Goal: Information Seeking & Learning: Learn about a topic

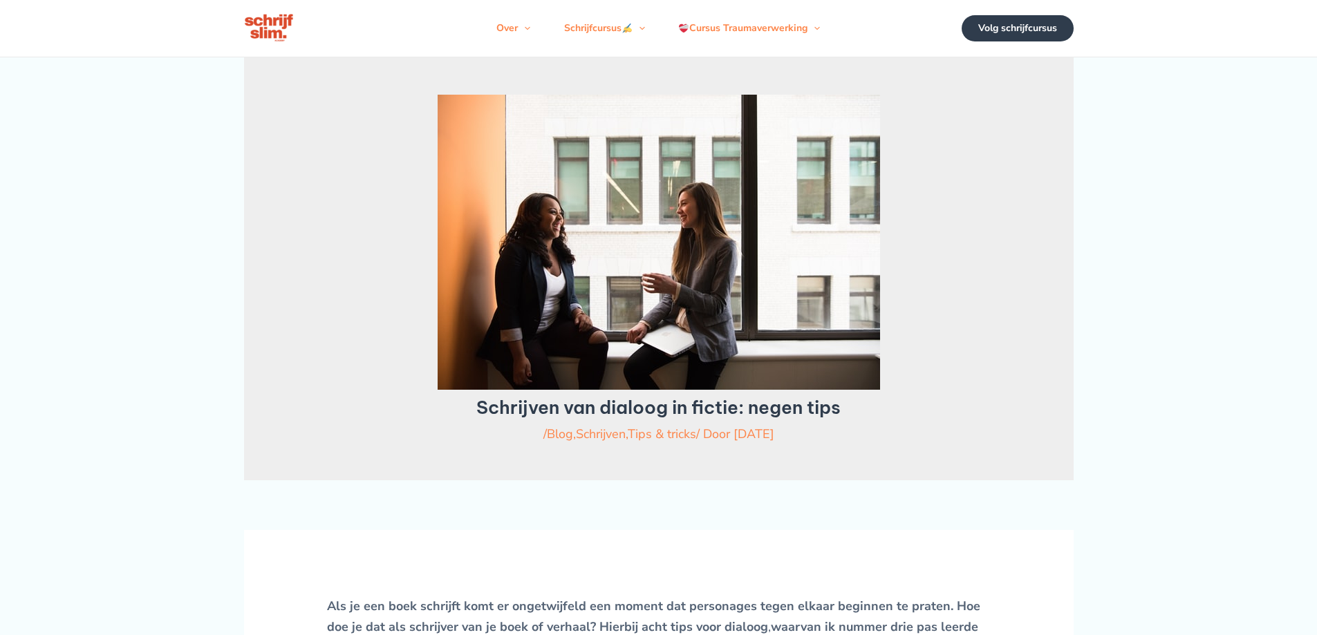
scroll to position [691, 0]
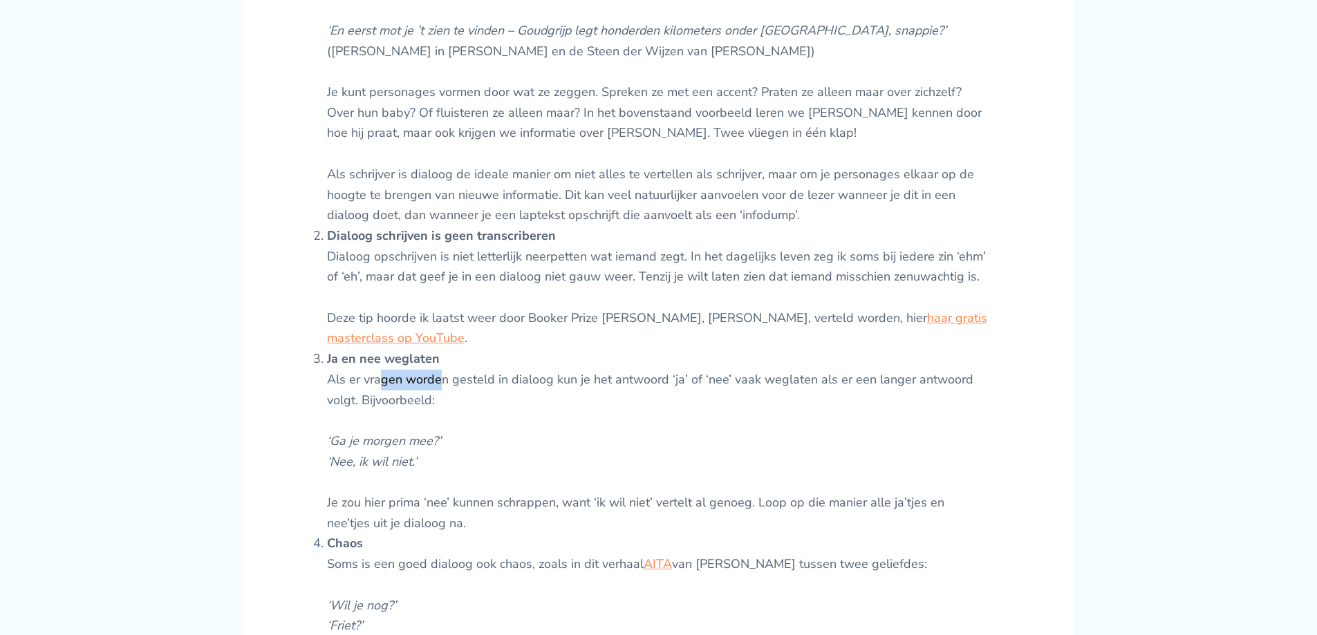
drag, startPoint x: 379, startPoint y: 384, endPoint x: 440, endPoint y: 382, distance: 61.6
click at [440, 382] on li "Ja en nee weglaten Als er vragen worden gesteld in dialoog kun je het antwoord …" at bounding box center [659, 441] width 664 height 185
click at [468, 384] on li "Ja en nee weglaten Als er vragen worden gesteld in dialoog kun je het antwoord …" at bounding box center [659, 441] width 664 height 185
drag, startPoint x: 479, startPoint y: 384, endPoint x: 554, endPoint y: 380, distance: 74.8
click at [487, 384] on li "Ja en nee weglaten Als er vragen worden gesteld in dialoog kun je het antwoord …" at bounding box center [659, 441] width 664 height 185
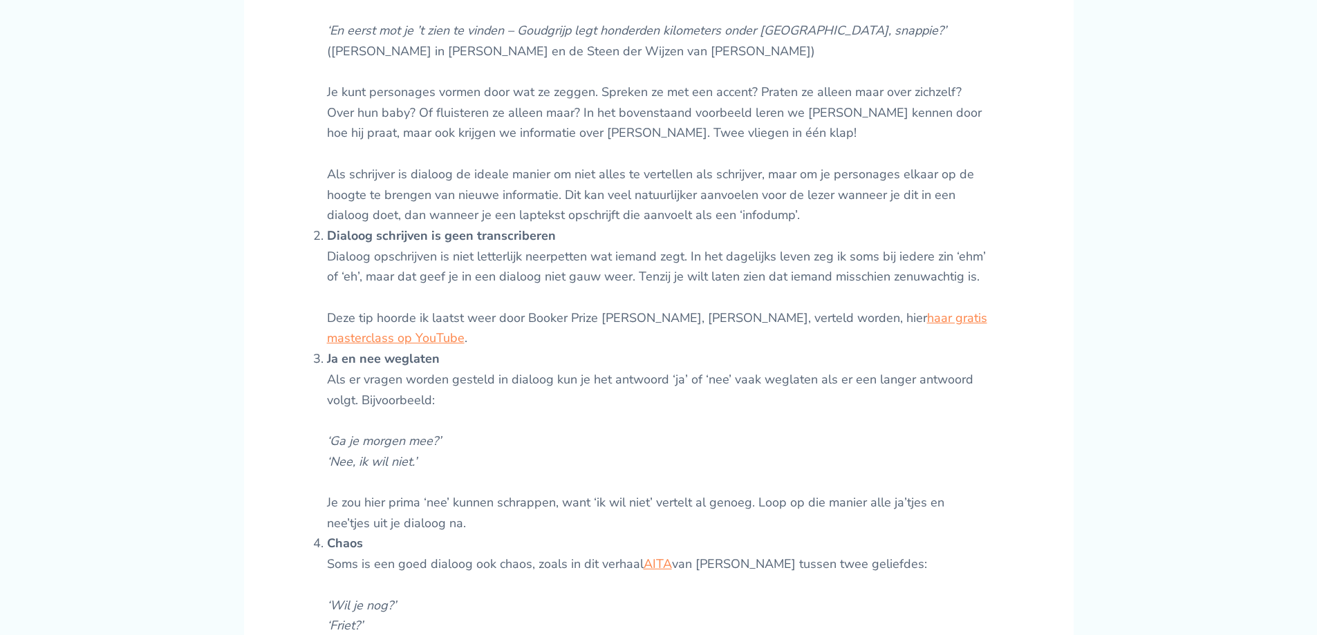
click at [554, 380] on li "Ja en nee weglaten Als er vragen worden gesteld in dialoog kun je het antwoord …" at bounding box center [659, 441] width 664 height 185
click at [559, 380] on li "Ja en nee weglaten Als er vragen worden gesteld in dialoog kun je het antwoord …" at bounding box center [659, 441] width 664 height 185
click at [658, 380] on li "Ja en nee weglaten Als er vragen worden gesteld in dialoog kun je het antwoord …" at bounding box center [659, 441] width 664 height 185
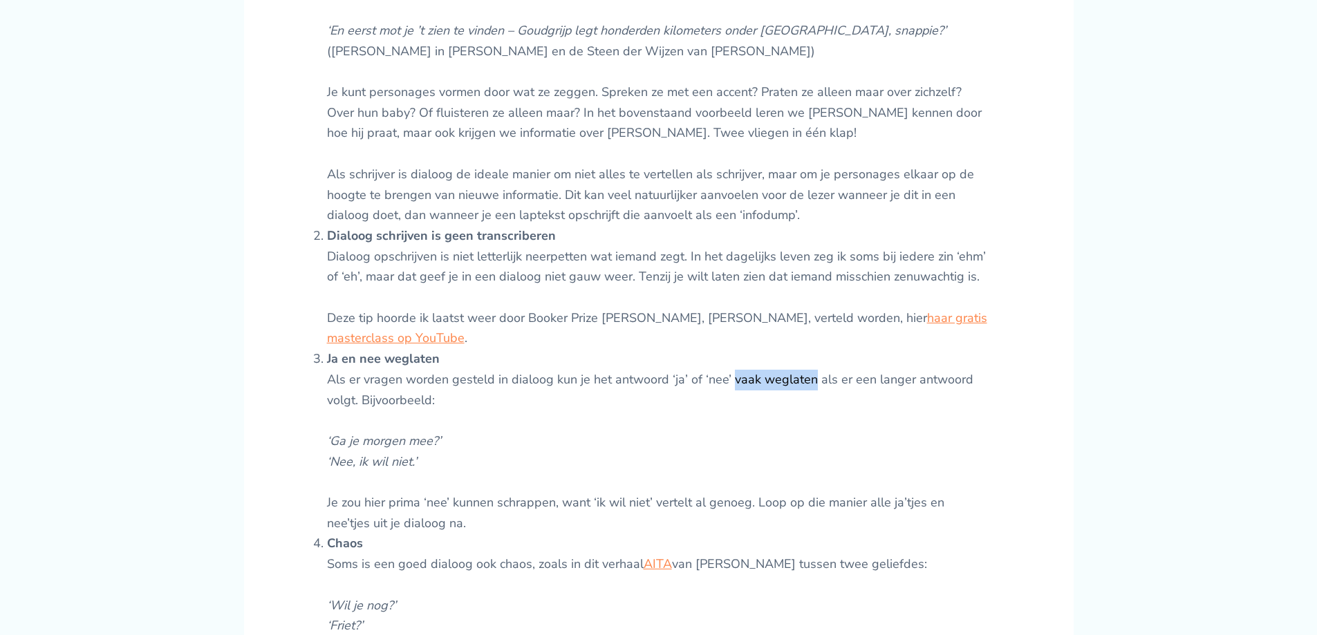
drag, startPoint x: 728, startPoint y: 380, endPoint x: 814, endPoint y: 378, distance: 85.7
click at [807, 379] on li "Ja en nee weglaten Als er vragen worden gesteld in dialoog kun je het antwoord …" at bounding box center [659, 441] width 664 height 185
click at [840, 389] on li "Ja en nee weglaten Als er vragen worden gesteld in dialoog kun je het antwoord …" at bounding box center [659, 441] width 664 height 185
click at [842, 389] on li "Ja en nee weglaten Als er vragen worden gesteld in dialoog kun je het antwoord …" at bounding box center [659, 441] width 664 height 185
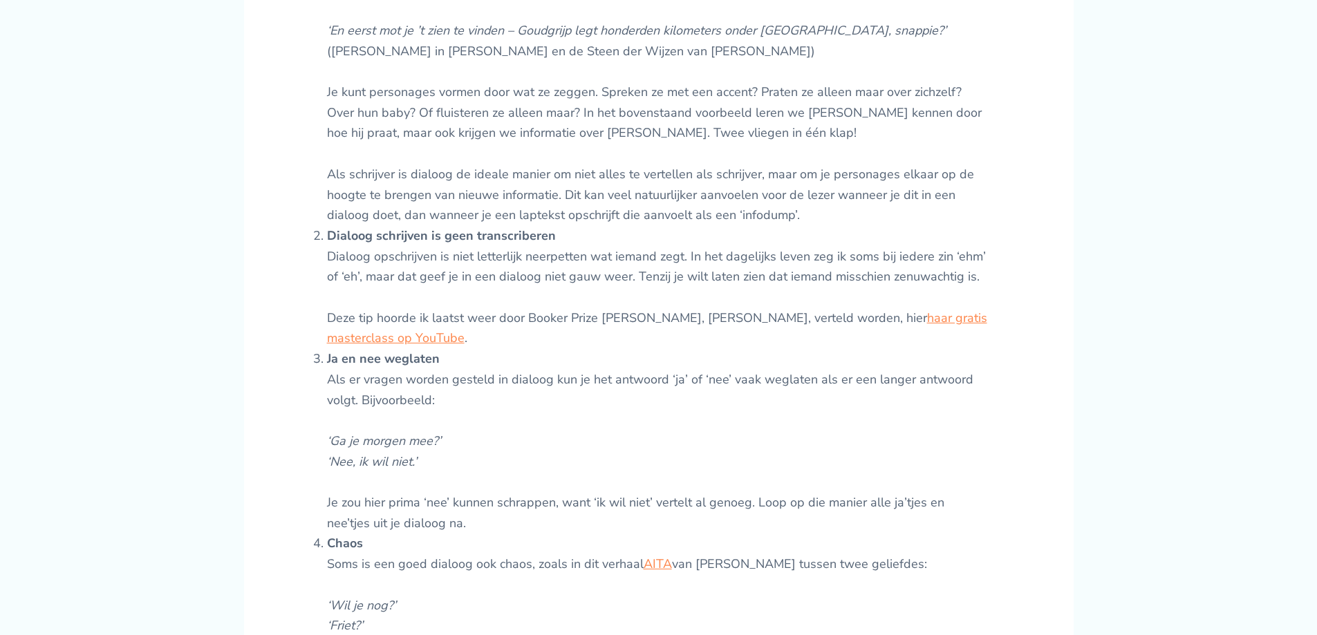
drag, startPoint x: 901, startPoint y: 383, endPoint x: 929, endPoint y: 381, distance: 27.7
click at [904, 383] on li "Ja en nee weglaten Als er vragen worden gesteld in dialoog kun je het antwoord …" at bounding box center [659, 441] width 664 height 185
click at [500, 378] on li "Ja en nee weglaten Als er vragen worden gesteld in dialoog kun je het antwoord …" at bounding box center [659, 441] width 664 height 185
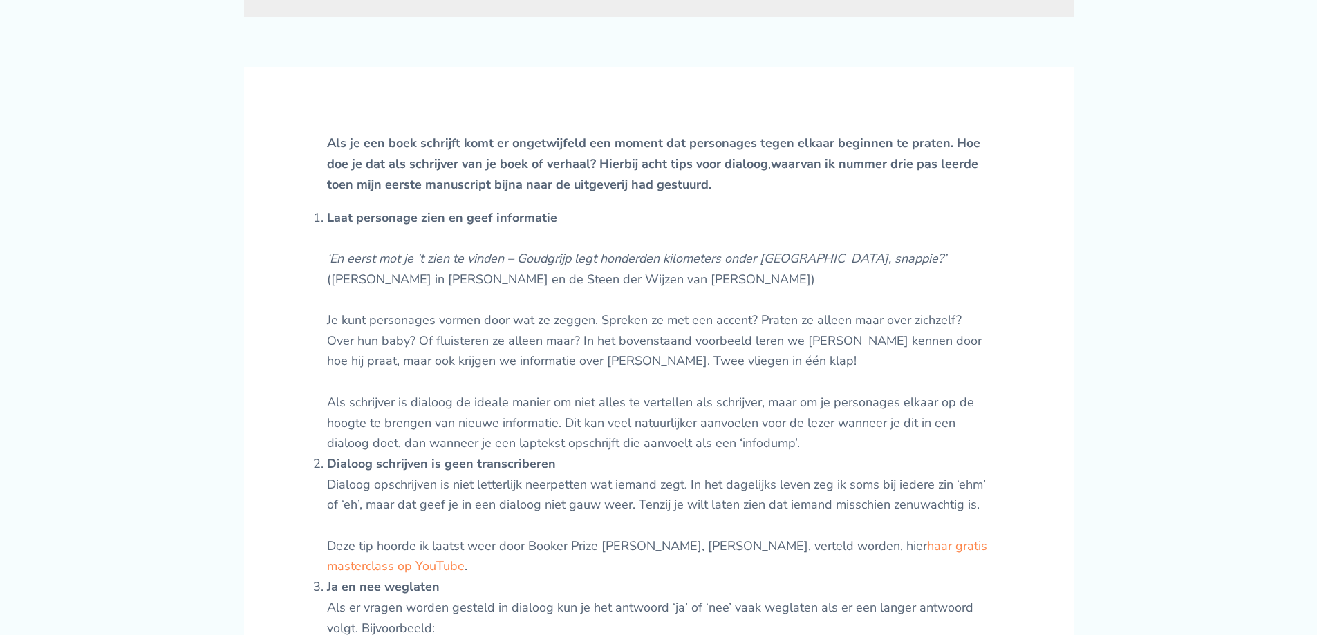
scroll to position [461, 0]
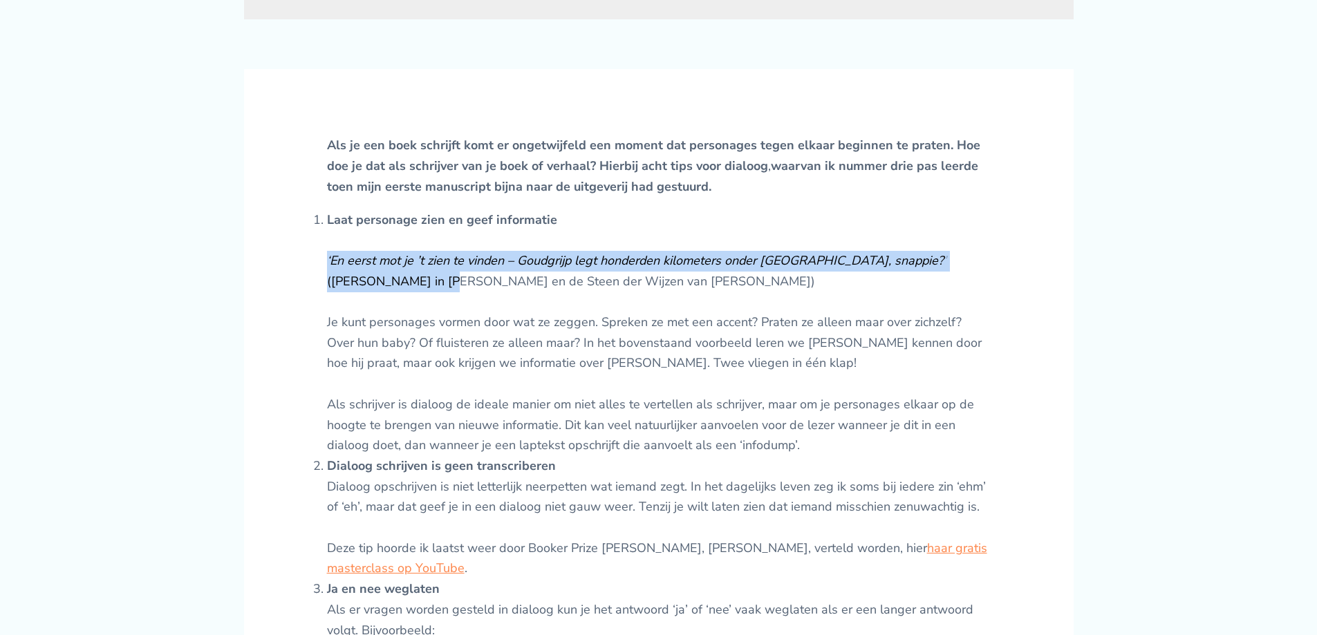
drag, startPoint x: 393, startPoint y: 281, endPoint x: 501, endPoint y: 275, distance: 108.7
click at [478, 257] on em "‘En eerst mot je ’t zien te vinden – Goudgrijp legt honderden kilometers onder …" at bounding box center [637, 260] width 620 height 17
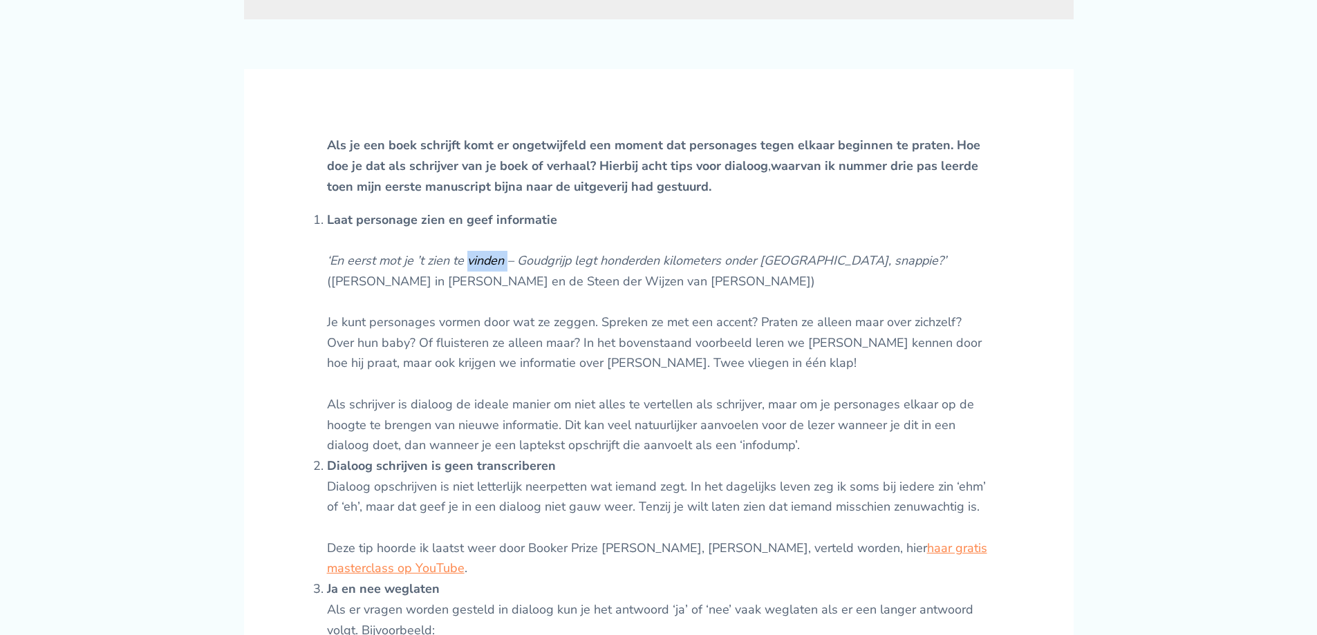
click at [478, 258] on em "‘En eerst mot je ’t zien te vinden – Goudgrijp legt honderden kilometers onder …" at bounding box center [637, 260] width 620 height 17
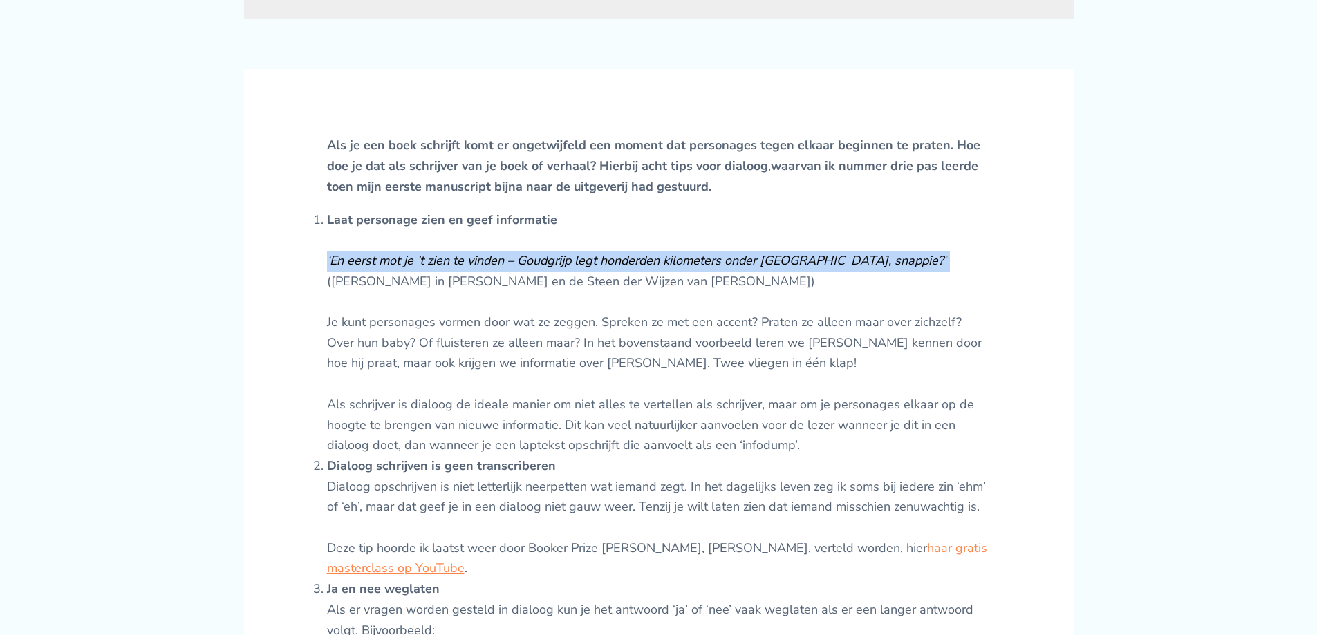
click at [478, 258] on em "‘En eerst mot je ’t zien te vinden – Goudgrijp legt honderden kilometers onder …" at bounding box center [637, 260] width 620 height 17
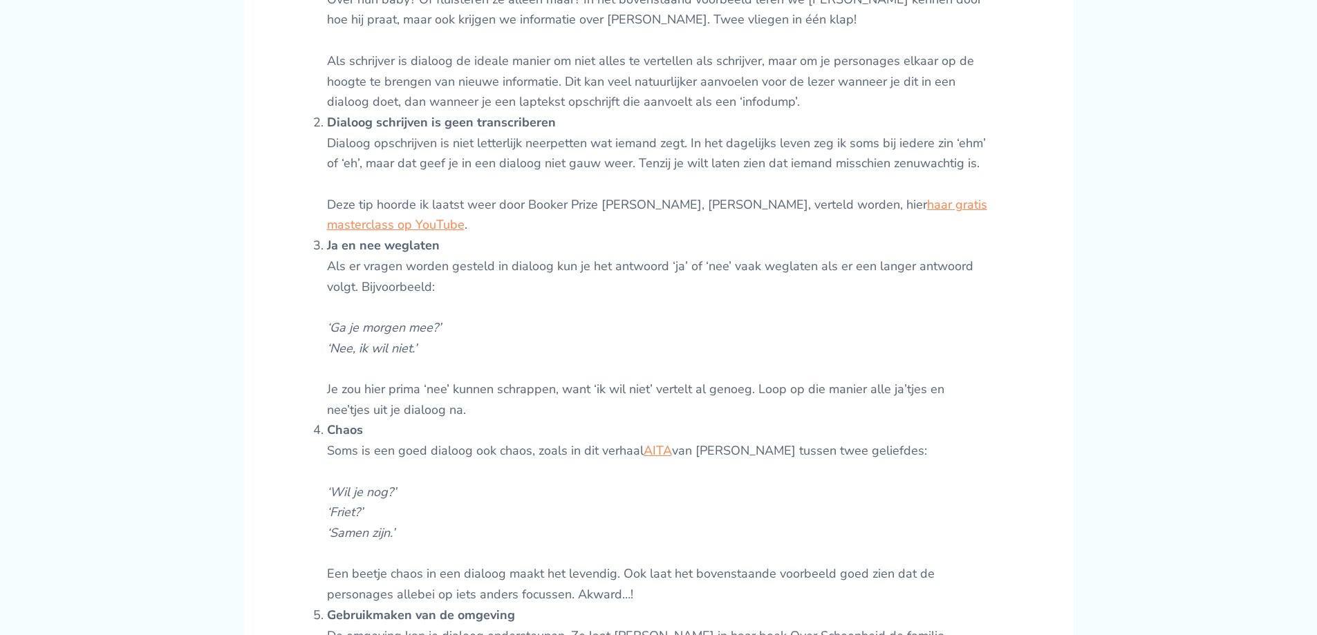
scroll to position [807, 0]
click at [380, 446] on li "Chaos Soms is een goed dialoog ook chaos, zoals in dit verhaal AITA van [PERSON…" at bounding box center [659, 510] width 664 height 185
click at [380, 445] on li "Chaos Soms is een goed dialoog ook chaos, zoals in dit verhaal AITA van [PERSON…" at bounding box center [659, 510] width 664 height 185
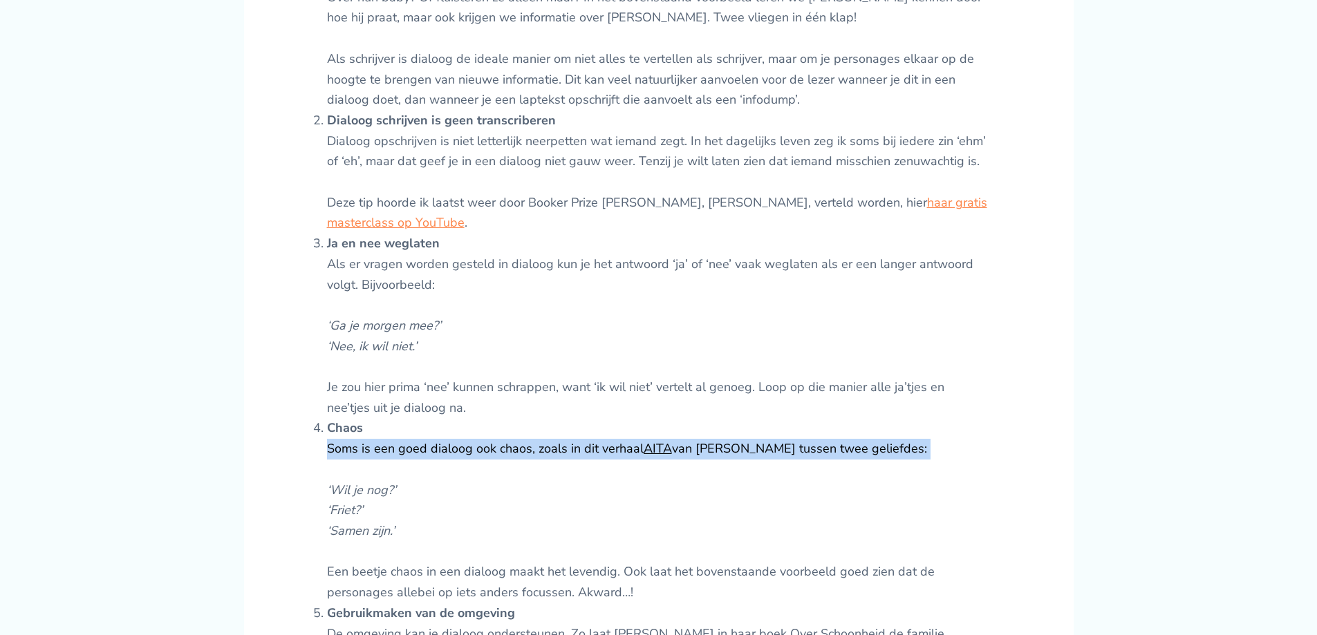
click at [380, 445] on li "Chaos Soms is een goed dialoog ook chaos, zoals in dit verhaal AITA van [PERSON…" at bounding box center [659, 510] width 664 height 185
click at [514, 442] on li "Chaos Soms is een goed dialoog ook chaos, zoals in dit verhaal AITA van [PERSON…" at bounding box center [659, 510] width 664 height 185
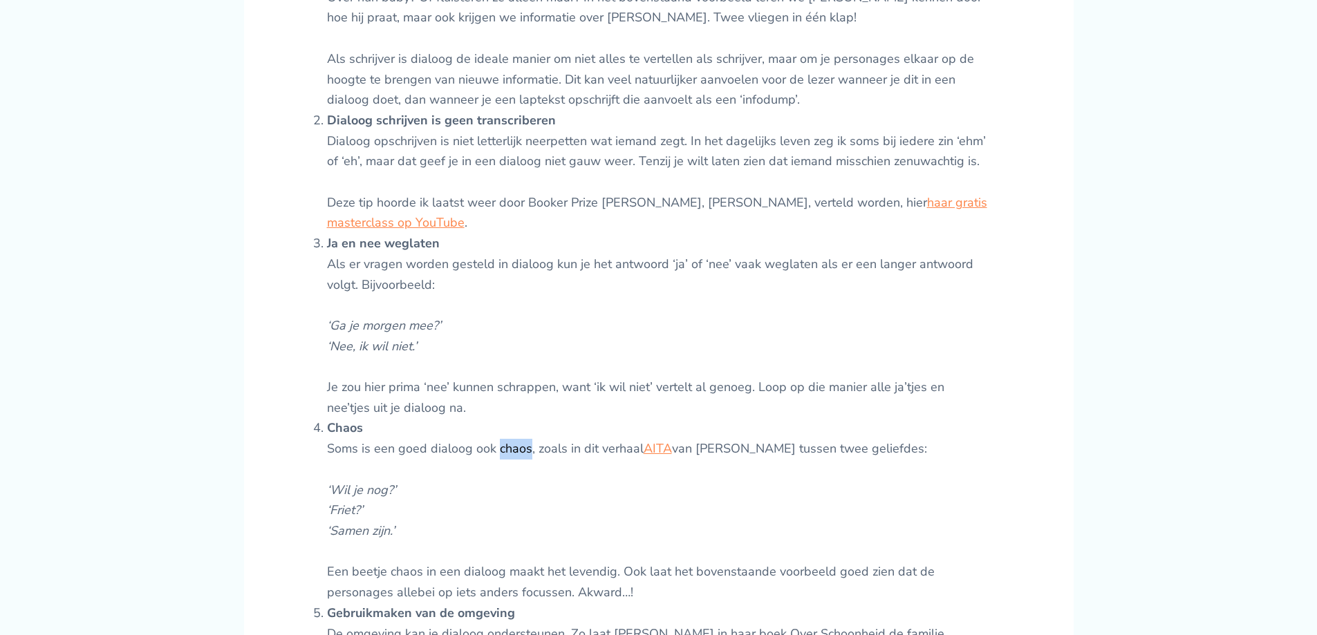
click at [514, 442] on li "Chaos Soms is een goed dialoog ook chaos, zoals in dit verhaal AITA van [PERSON…" at bounding box center [659, 510] width 664 height 185
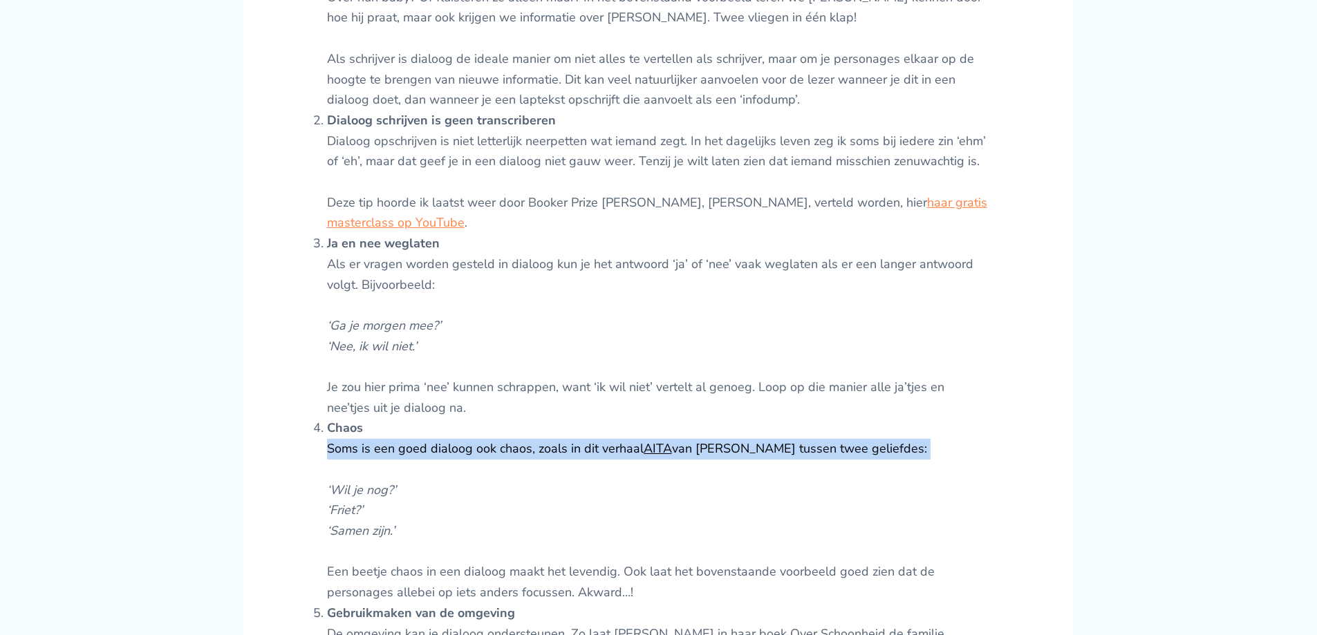
click at [514, 442] on li "Chaos Soms is een goed dialoog ook chaos, zoals in dit verhaal AITA van [PERSON…" at bounding box center [659, 510] width 664 height 185
click at [765, 446] on li "Chaos Soms is een goed dialoog ook chaos, zoals in dit verhaal AITA van [PERSON…" at bounding box center [659, 510] width 664 height 185
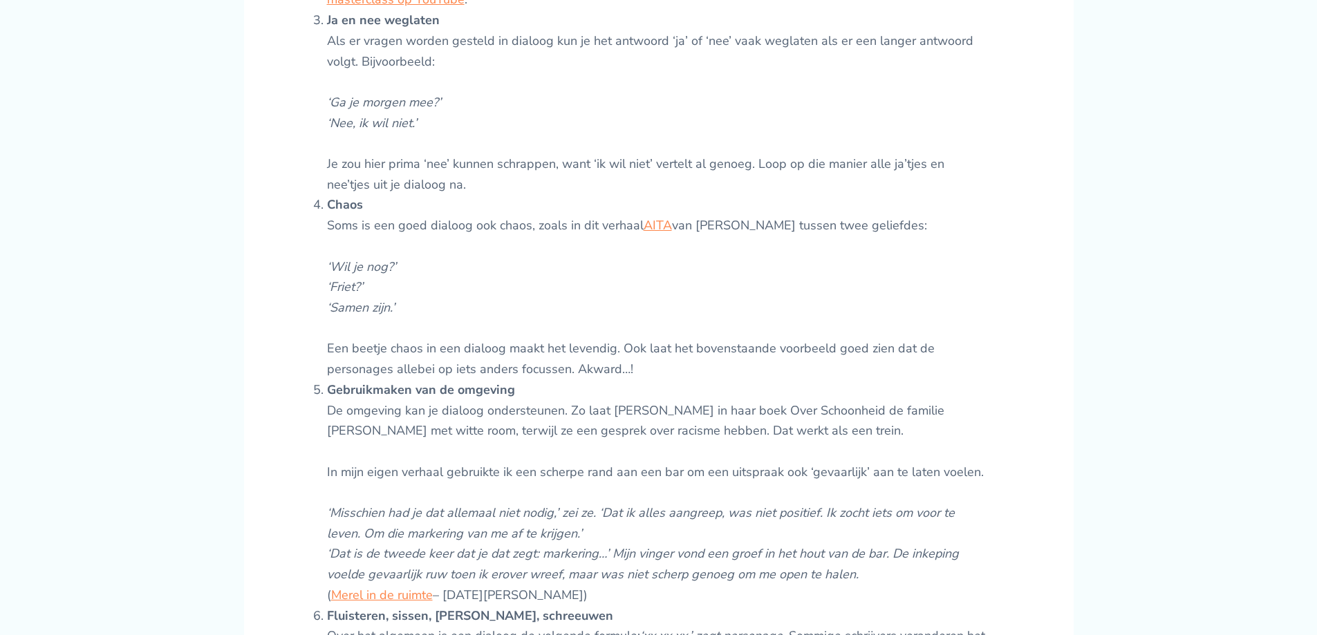
scroll to position [1037, 0]
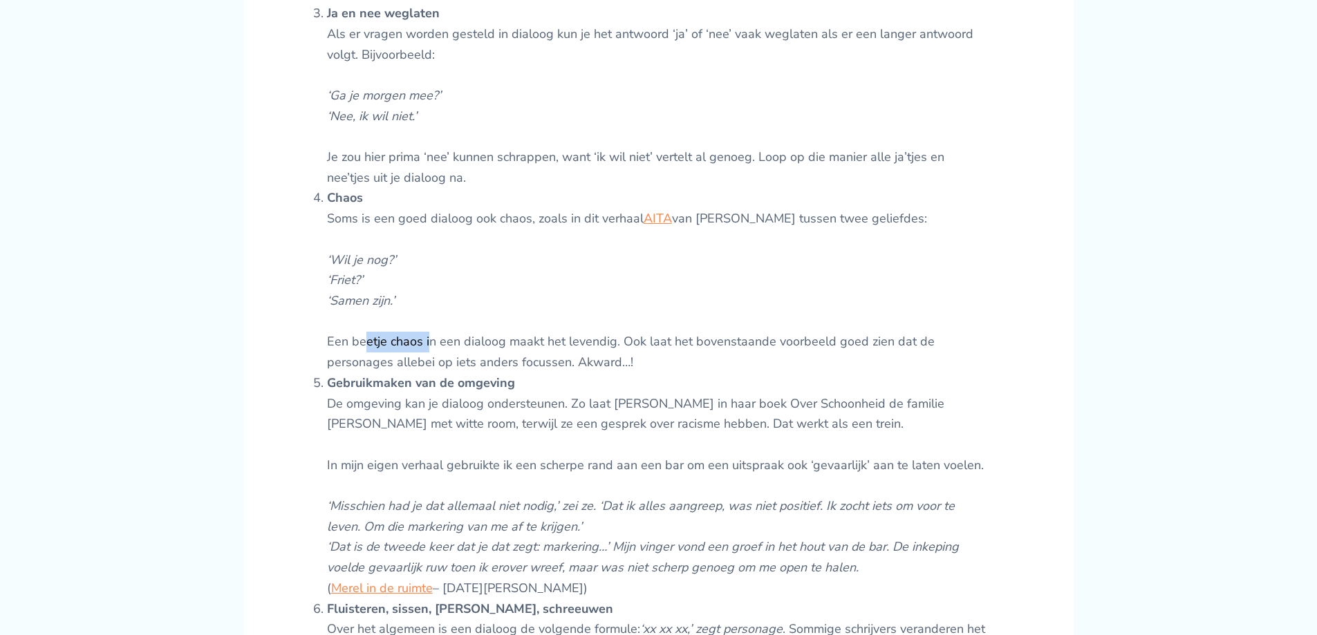
drag, startPoint x: 366, startPoint y: 337, endPoint x: 445, endPoint y: 340, distance: 78.9
click at [437, 341] on li "Chaos Soms is een goed dialoog ook chaos, zoals in dit verhaal AITA van [PERSON…" at bounding box center [659, 280] width 664 height 185
click at [483, 338] on li "Chaos Soms is een goed dialoog ook chaos, zoals in dit verhaal AITA van [PERSON…" at bounding box center [659, 280] width 664 height 185
click at [441, 391] on strong "Gebruikmaken van de omgeving" at bounding box center [421, 383] width 188 height 17
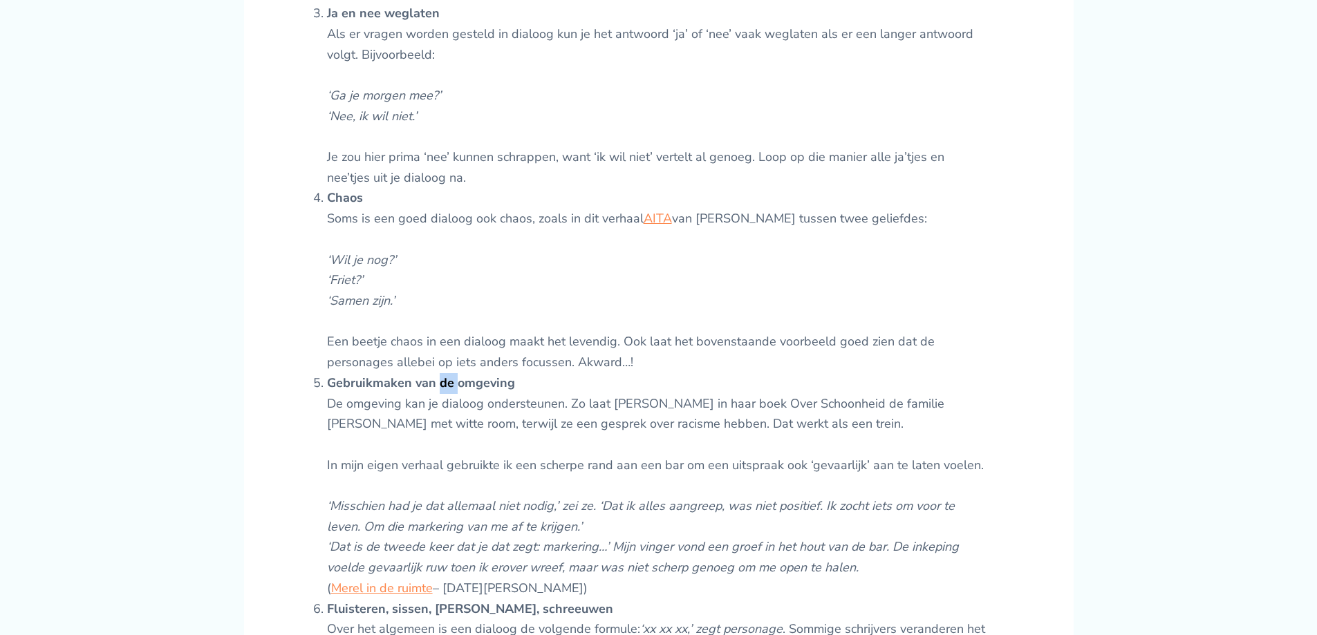
click at [441, 391] on strong "Gebruikmaken van de omgeving" at bounding box center [421, 383] width 188 height 17
click at [473, 419] on li "Gebruikmaken van de omgeving De omgeving kan je dialoog ondersteunen. Zo laat […" at bounding box center [659, 486] width 664 height 226
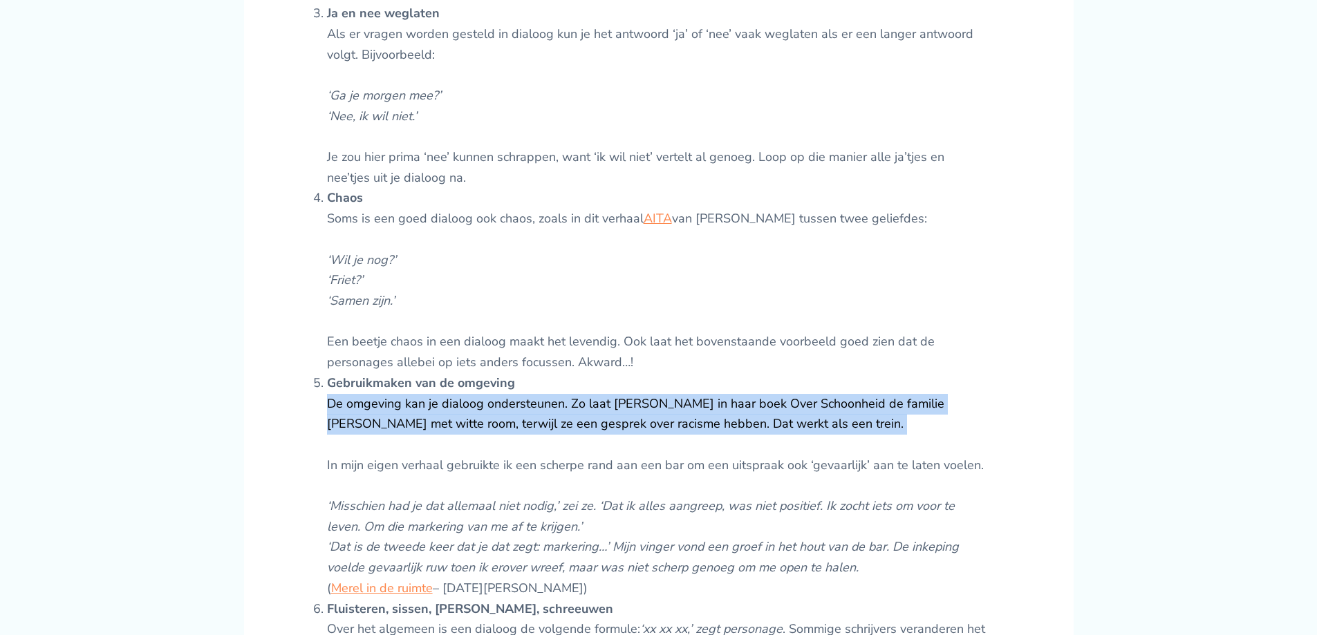
click at [473, 419] on li "Gebruikmaken van de omgeving De omgeving kan je dialoog ondersteunen. Zo laat […" at bounding box center [659, 486] width 664 height 226
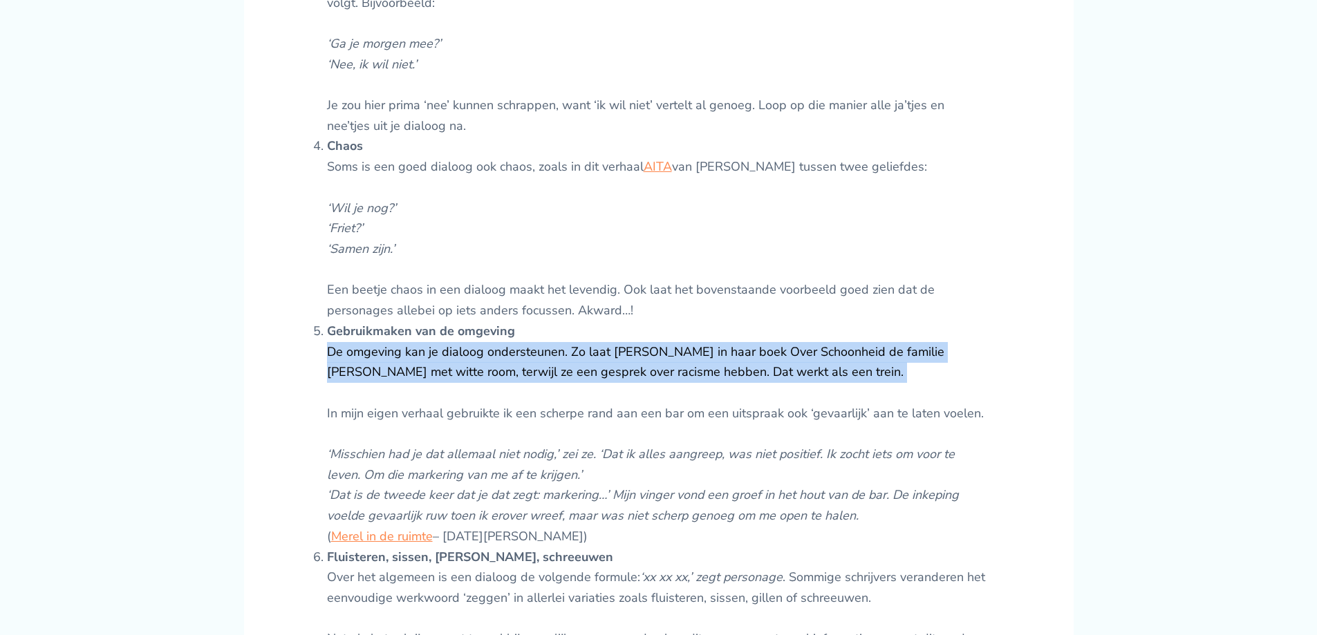
scroll to position [1267, 0]
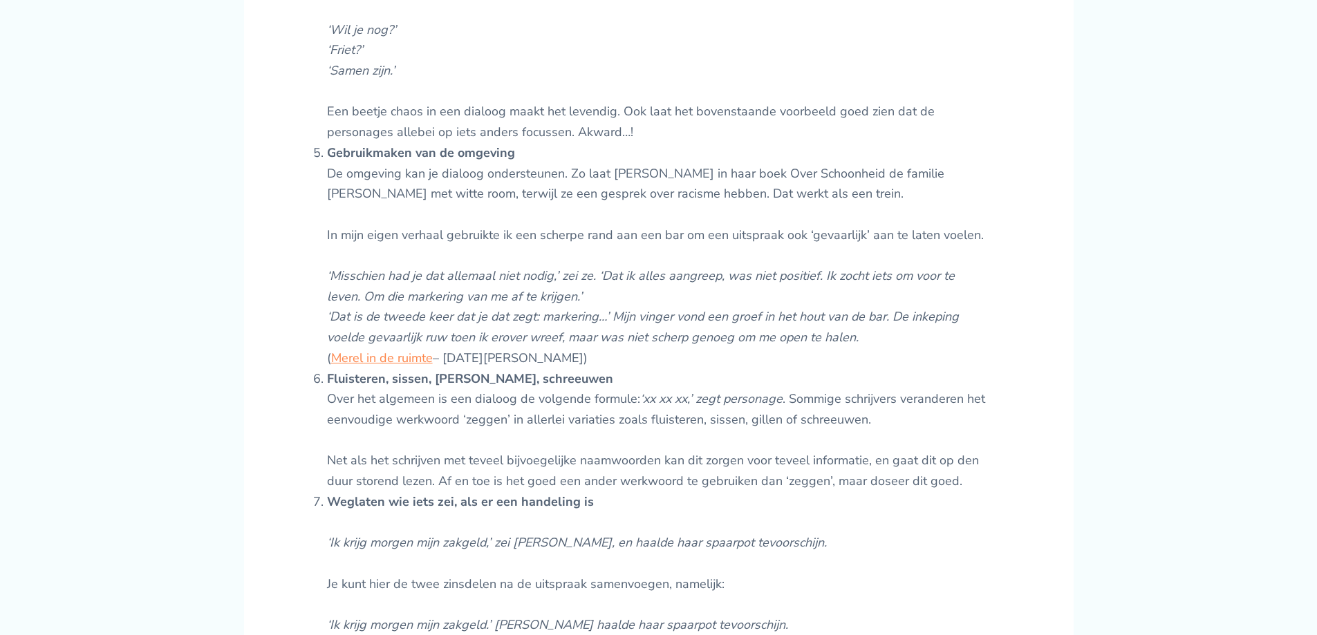
click at [431, 406] on li "Fluisteren, sissen, [PERSON_NAME], schreeuwen Over het algemeen is een dialoog …" at bounding box center [659, 430] width 664 height 123
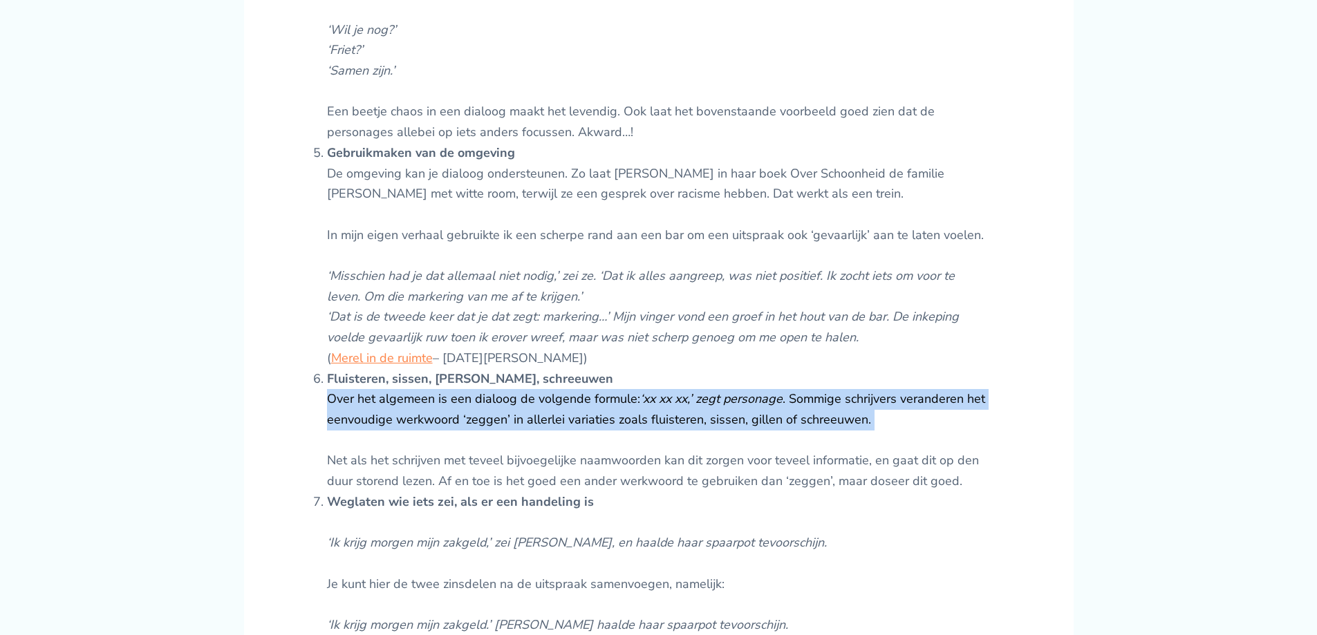
click at [431, 406] on li "Fluisteren, sissen, [PERSON_NAME], schreeuwen Over het algemeen is een dialoog …" at bounding box center [659, 430] width 664 height 123
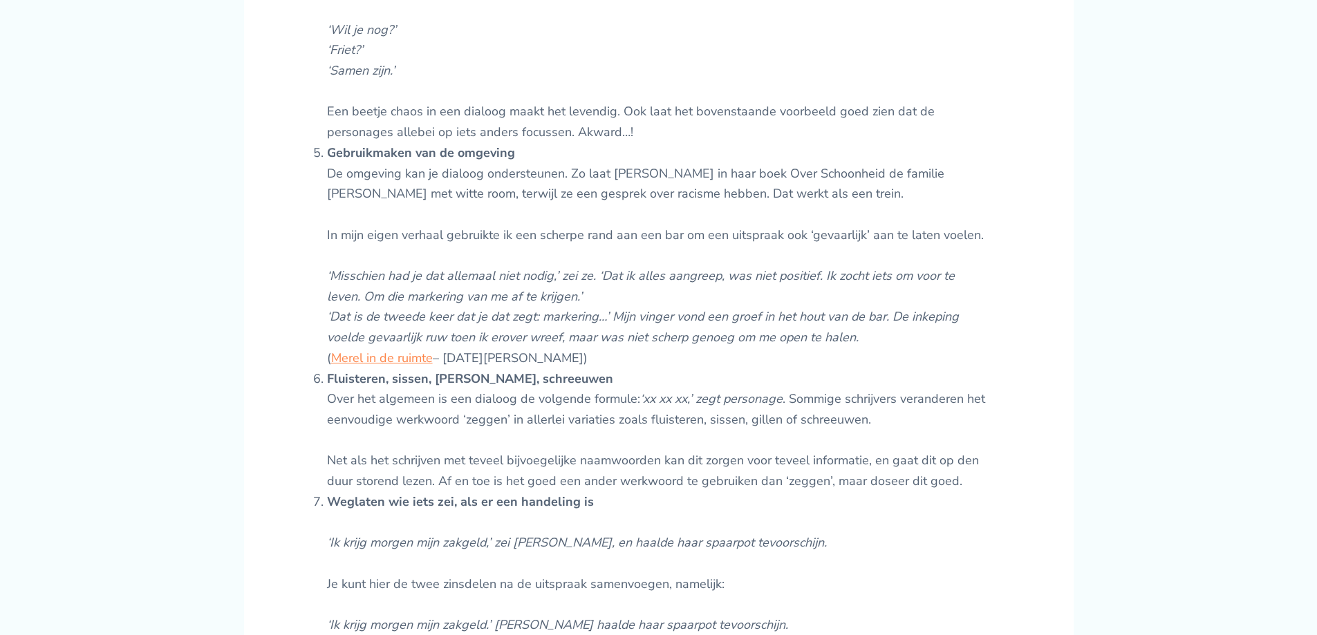
click at [475, 472] on li "Fluisteren, sissen, [PERSON_NAME], schreeuwen Over het algemeen is een dialoog …" at bounding box center [659, 430] width 664 height 123
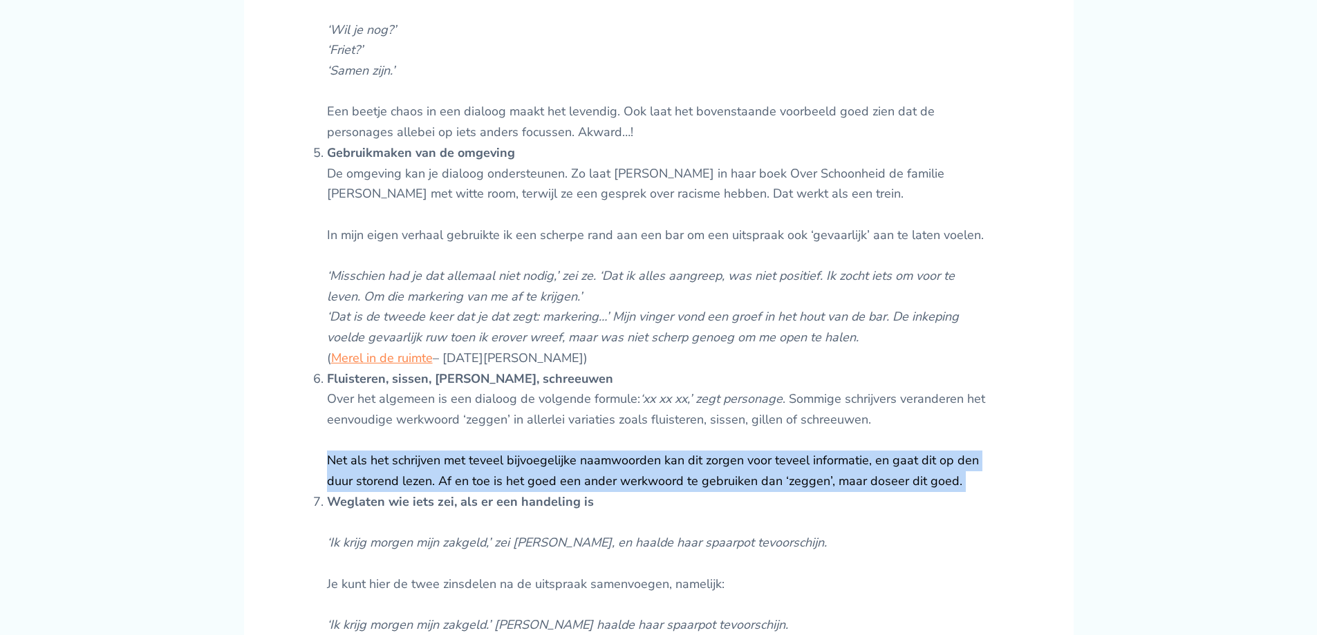
click at [475, 472] on li "Fluisteren, sissen, [PERSON_NAME], schreeuwen Over het algemeen is een dialoog …" at bounding box center [659, 430] width 664 height 123
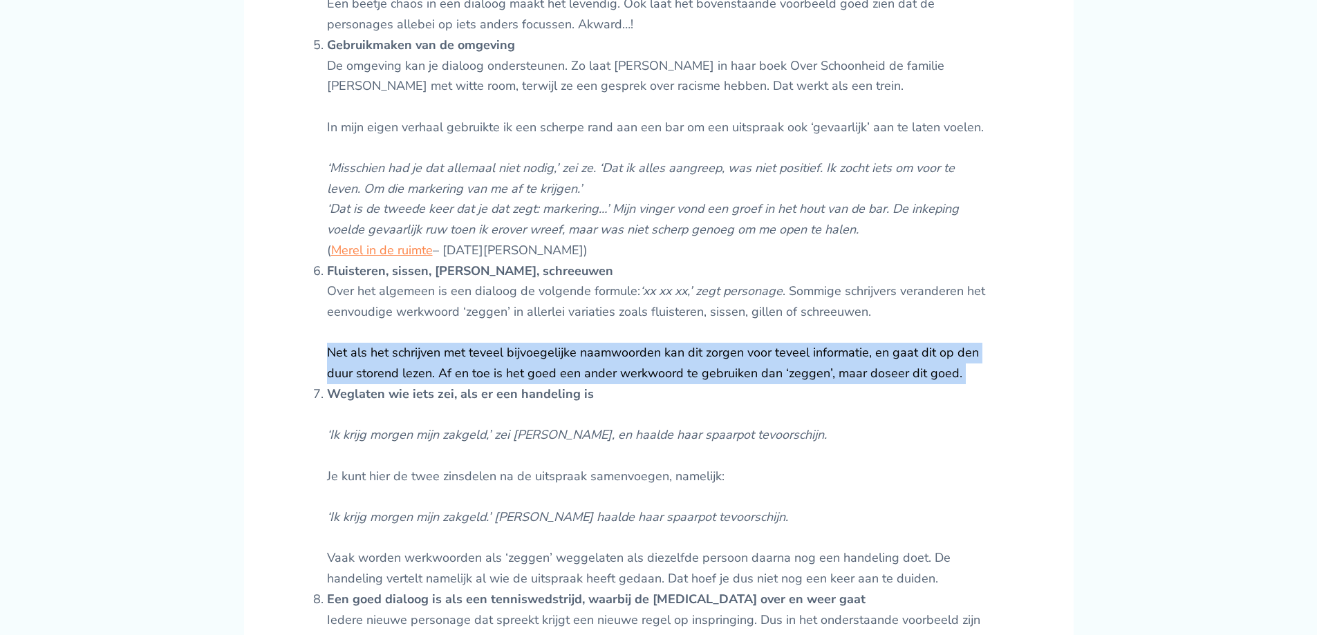
scroll to position [1383, 0]
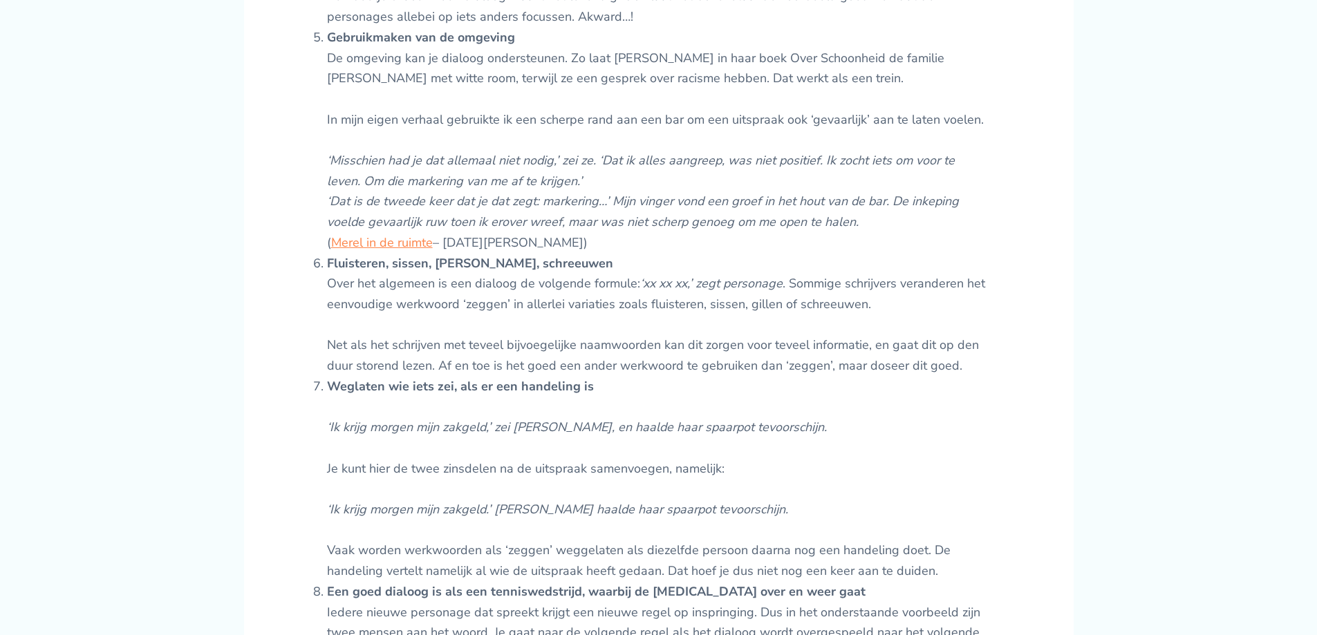
click at [442, 430] on em "‘Ik krijg morgen mijn zakgeld,’ zei [PERSON_NAME], en haalde haar spaarpot tevo…" at bounding box center [577, 427] width 500 height 17
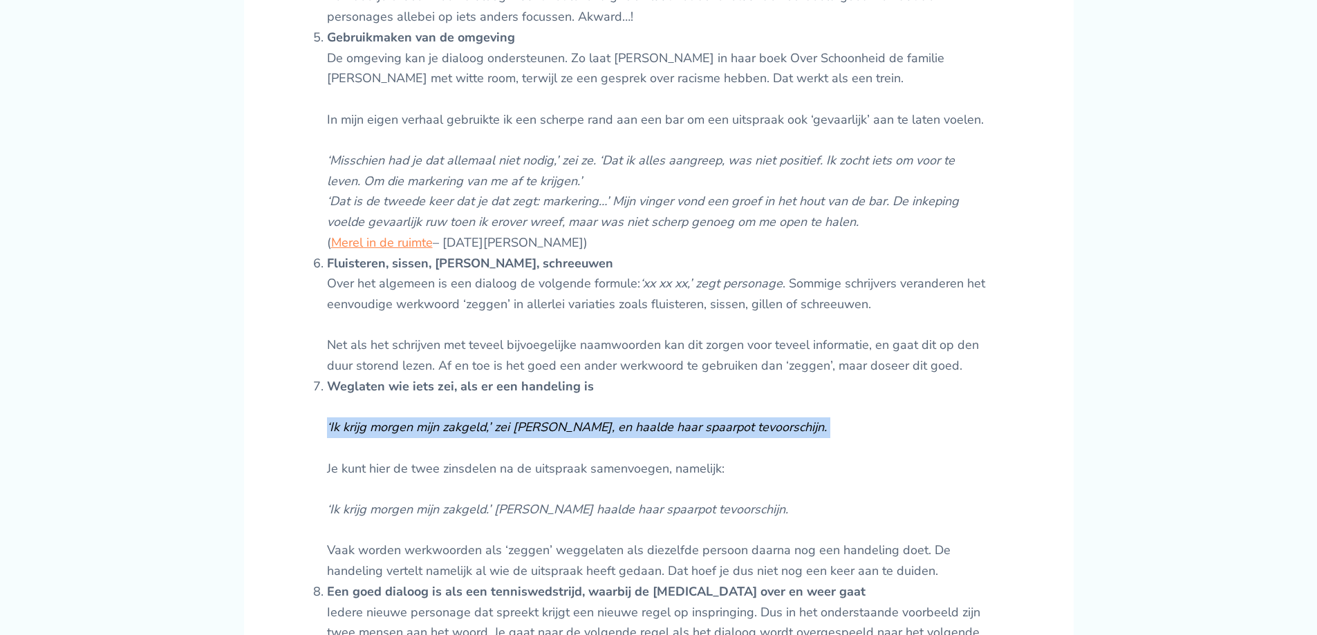
click at [442, 430] on em "‘Ik krijg morgen mijn zakgeld,’ zei [PERSON_NAME], en haalde haar spaarpot tevo…" at bounding box center [577, 427] width 500 height 17
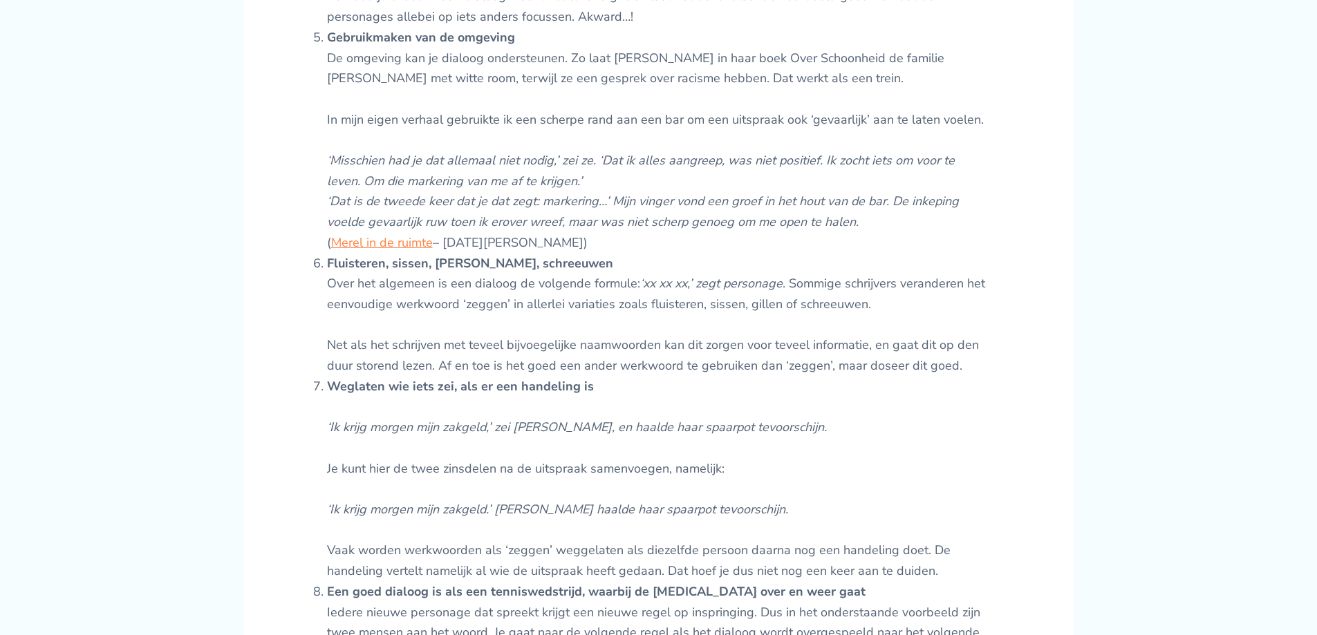
click at [536, 472] on li "Weglaten wie iets zei, als er een handeling is ‘Ik krijg morgen mijn zakgeld,’ …" at bounding box center [659, 479] width 664 height 205
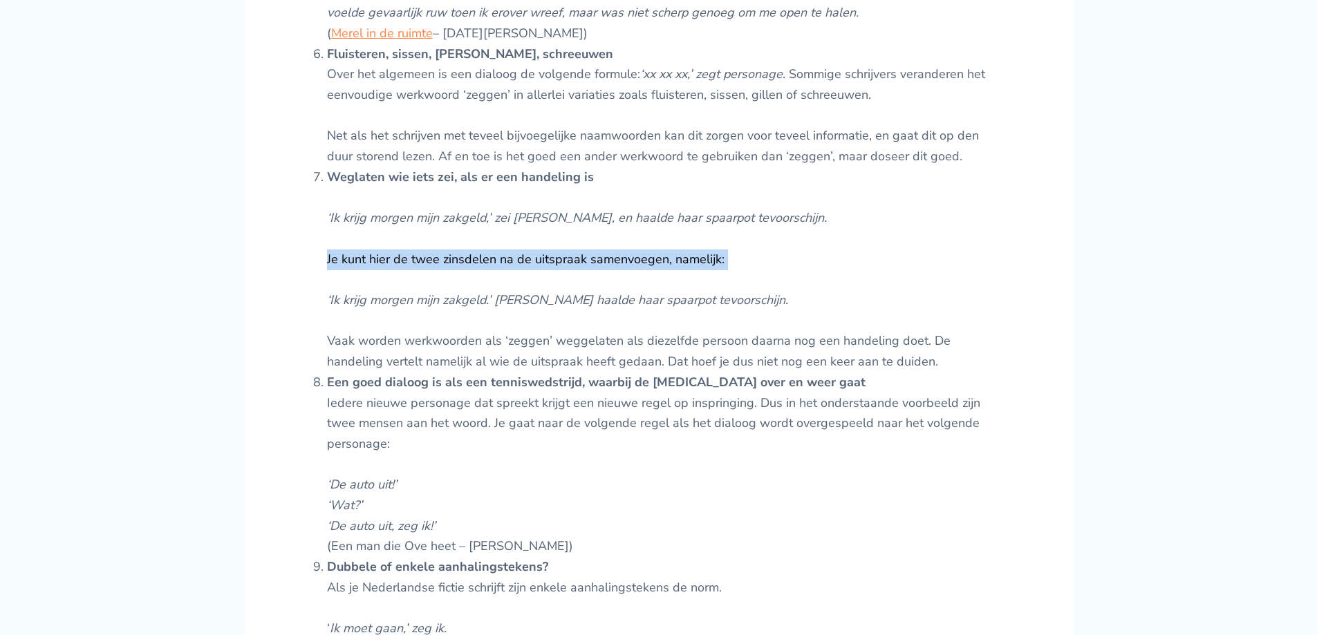
scroll to position [1613, 0]
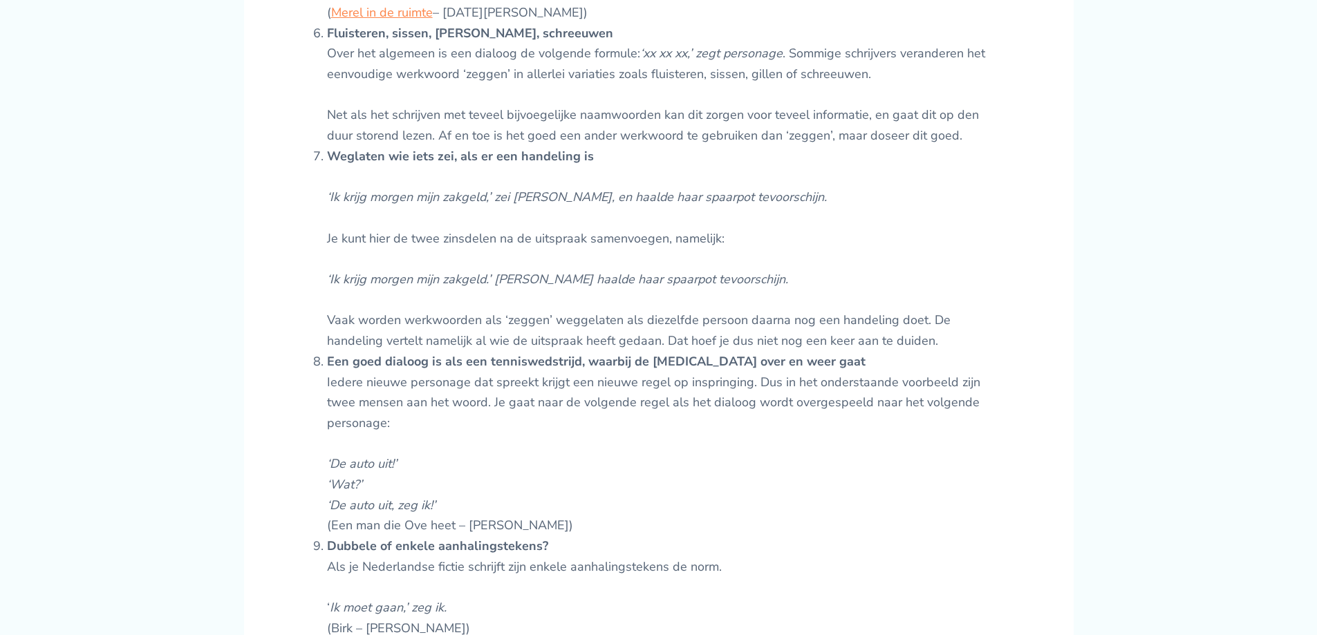
click at [469, 401] on li "Een goed dialoog is als een tenniswedstrijd, waarbij de [MEDICAL_DATA] over en …" at bounding box center [659, 444] width 664 height 185
click at [469, 402] on li "Een goed dialoog is als een tenniswedstrijd, waarbij de [MEDICAL_DATA] over en …" at bounding box center [659, 444] width 664 height 185
click at [471, 391] on li "Een goed dialoog is als een tenniswedstrijd, waarbij de [MEDICAL_DATA] over en …" at bounding box center [659, 444] width 664 height 185
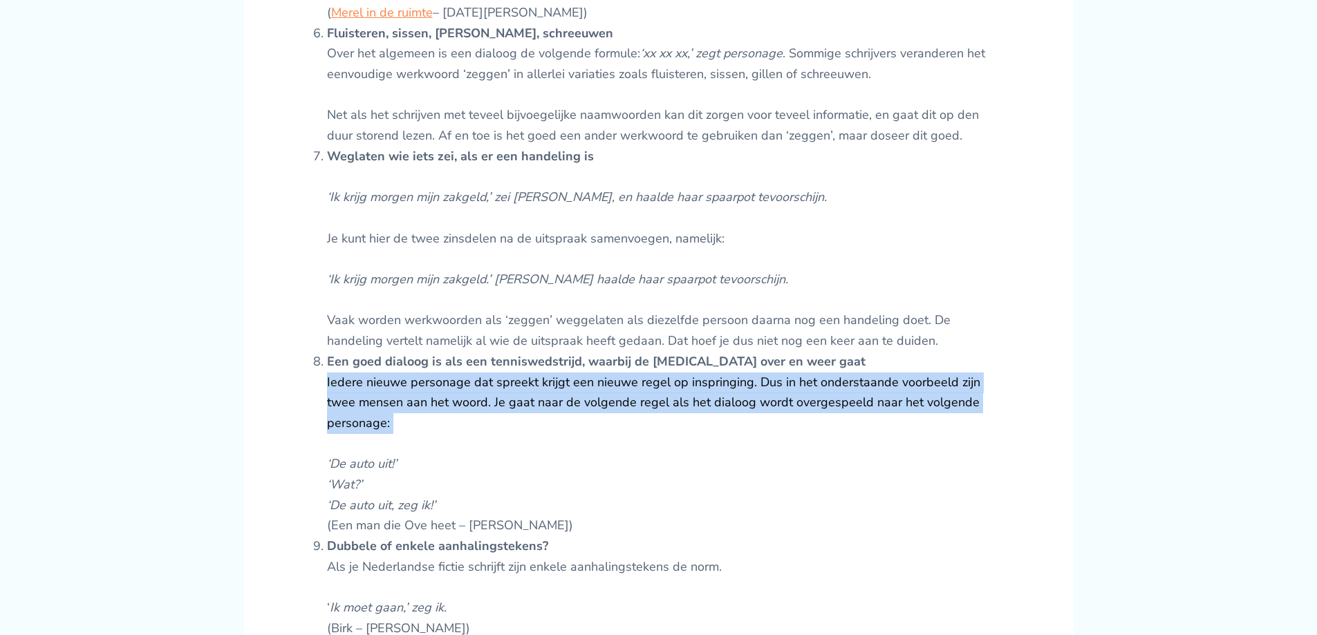
click at [471, 391] on li "Een goed dialoog is als een tenniswedstrijd, waarbij de [MEDICAL_DATA] over en …" at bounding box center [659, 444] width 664 height 185
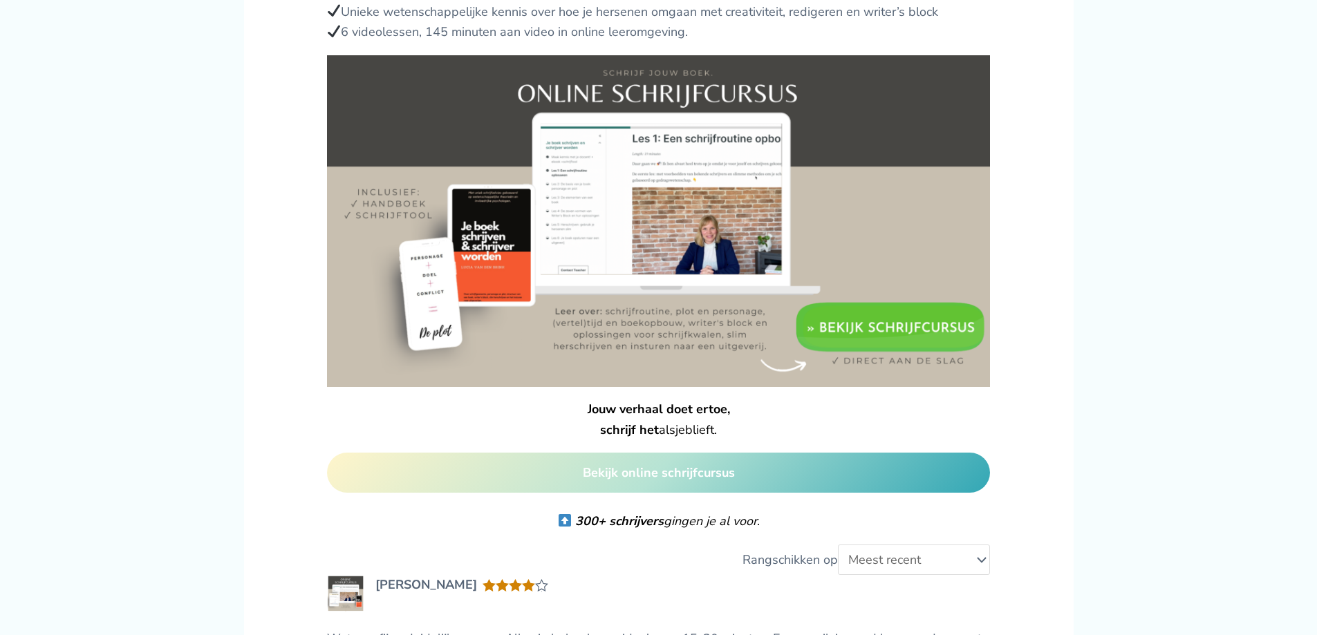
scroll to position [3111, 0]
